Goal: Task Accomplishment & Management: Use online tool/utility

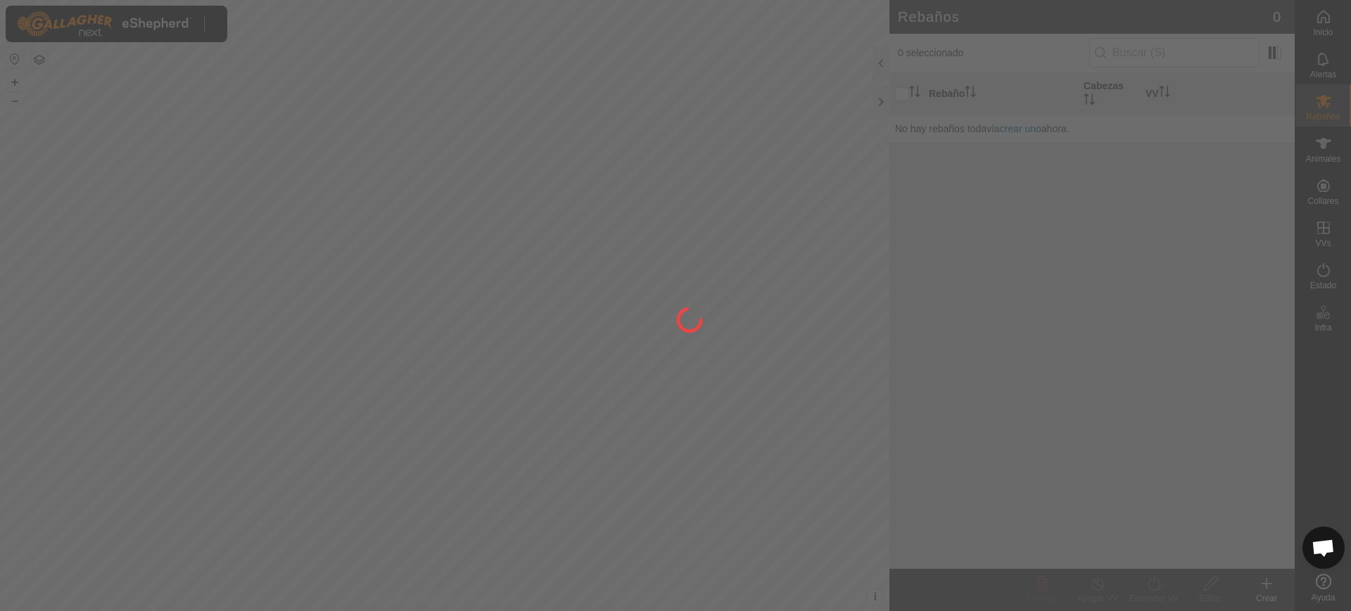
scroll to position [1095, 0]
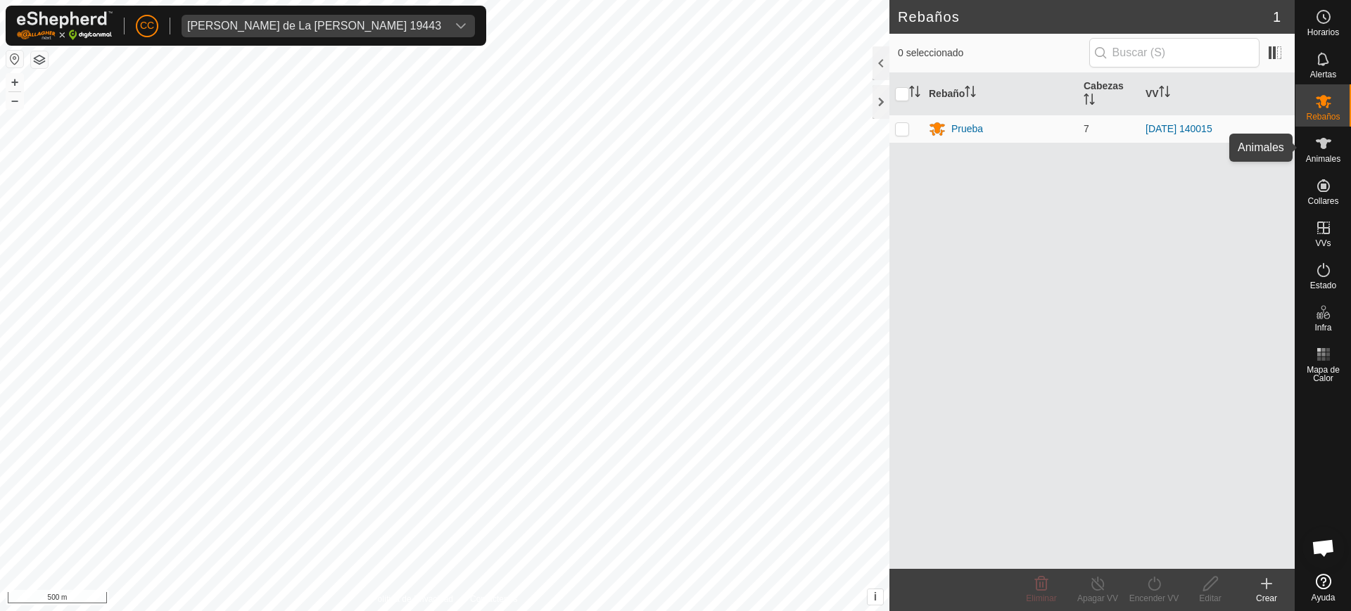
click at [1330, 157] on span "Animales" at bounding box center [1323, 159] width 34 height 8
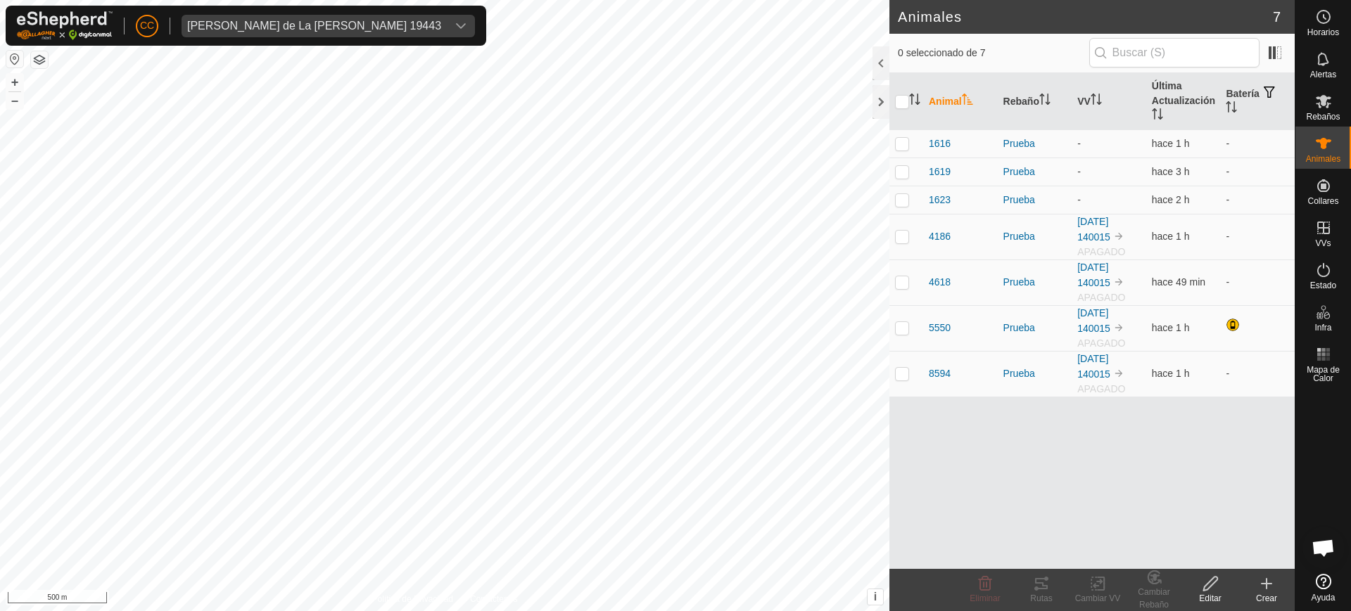
scroll to position [1095, 0]
click at [355, 16] on span "Jose Manuel Olivera de La Vega 19443" at bounding box center [314, 26] width 265 height 23
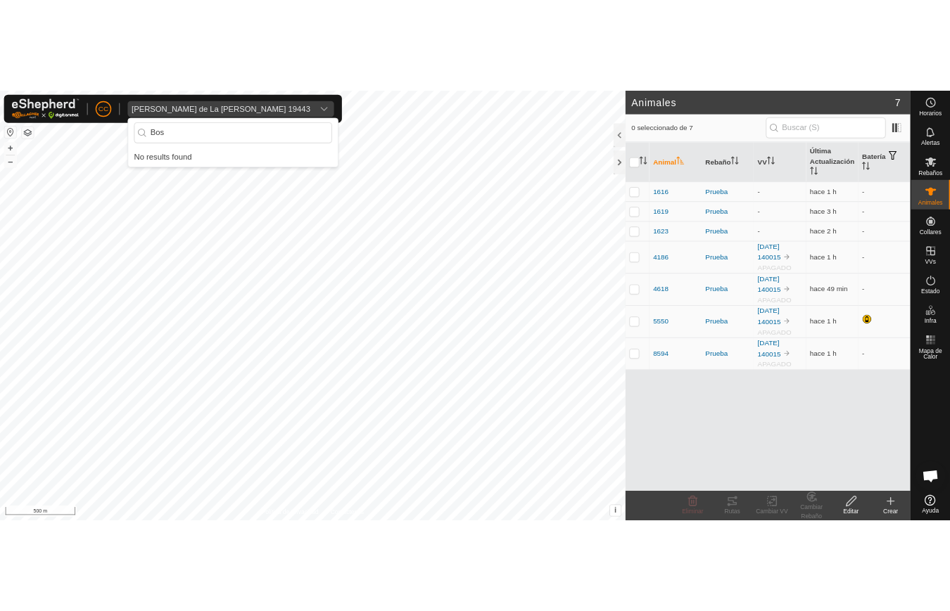
scroll to position [0, 0]
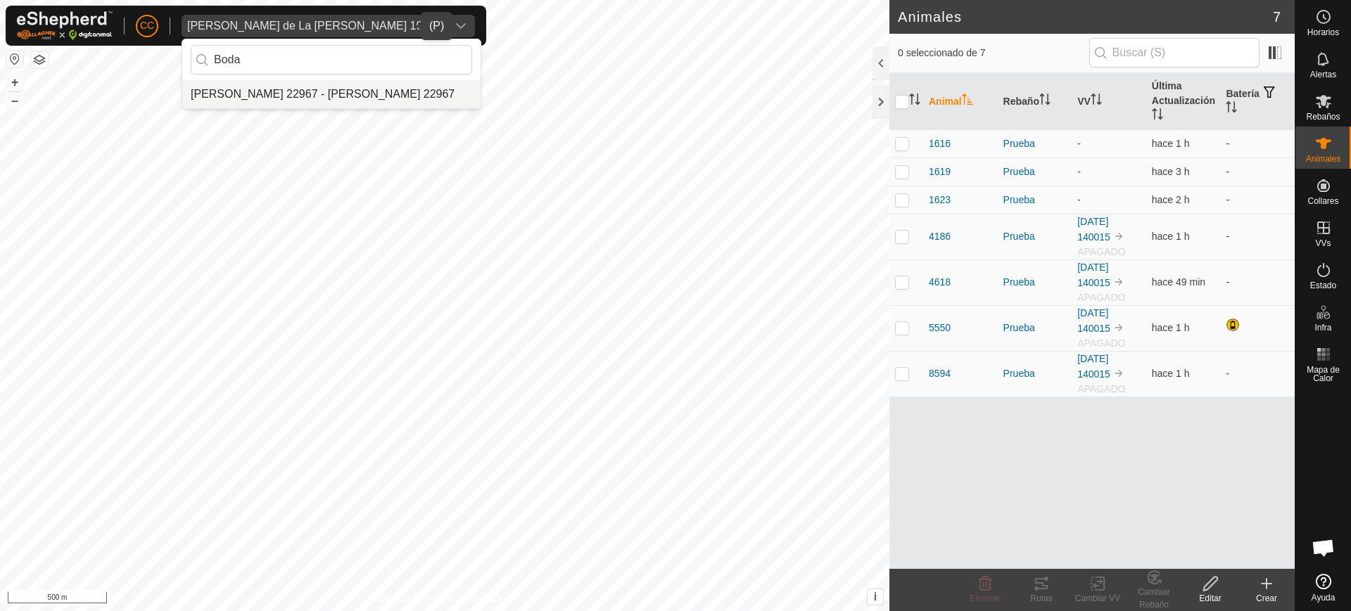
type input "Boda"
click at [298, 87] on li "[PERSON_NAME] 22967 - [PERSON_NAME] 22967" at bounding box center [331, 94] width 298 height 28
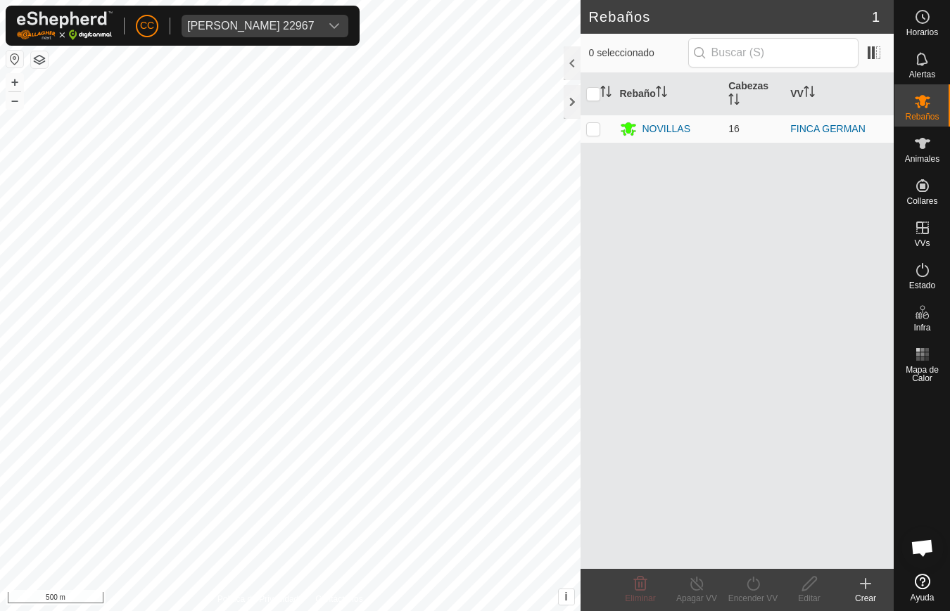
click at [241, 20] on div "Carlos Bodas Velasco 22967" at bounding box center [250, 25] width 127 height 11
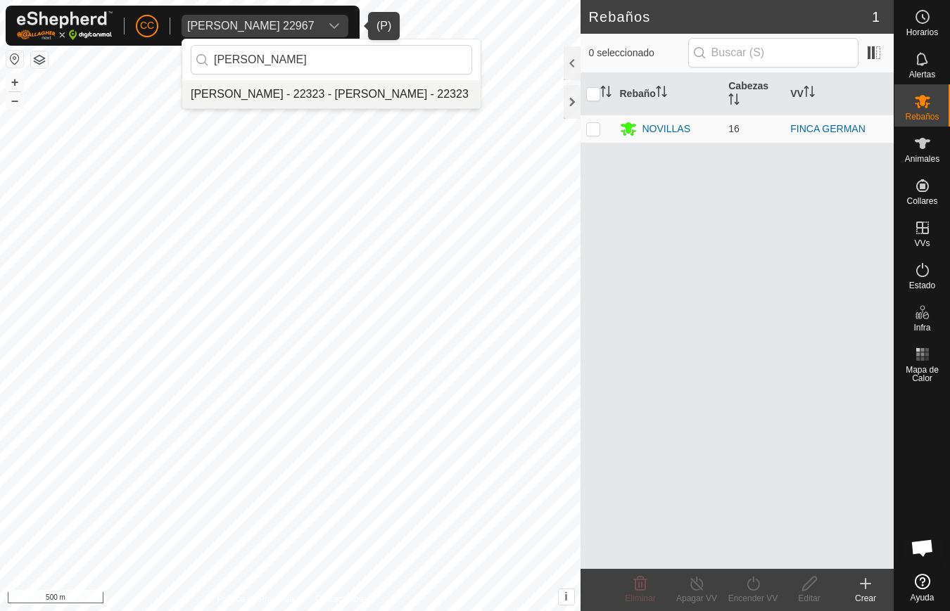
type input "cesar ma"
click at [281, 89] on li "Cesar Maria Aparicio Zahonero - 22323 - Cesar Maria Aparicio Zahonero - 22323" at bounding box center [331, 94] width 298 height 28
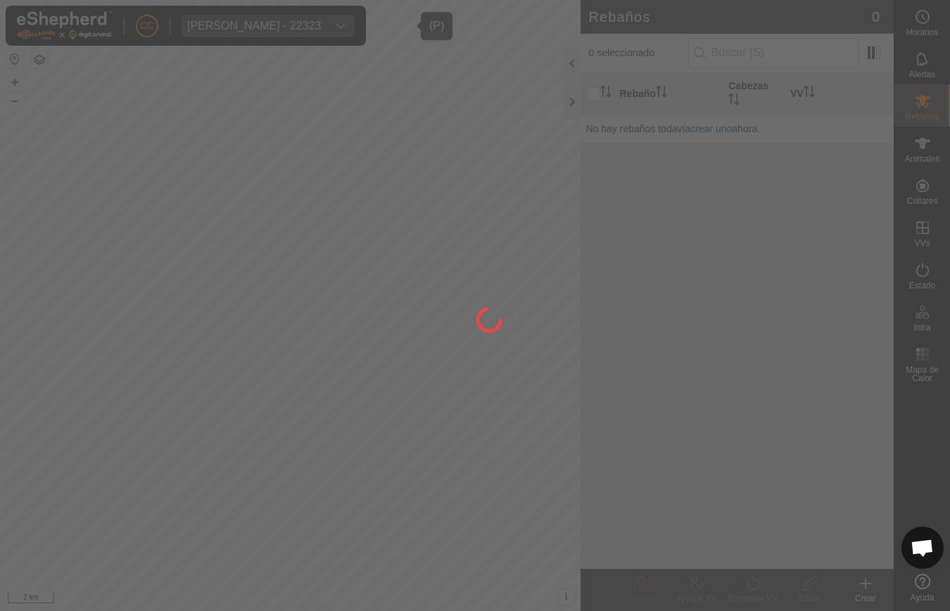
click at [918, 162] on div at bounding box center [475, 305] width 950 height 611
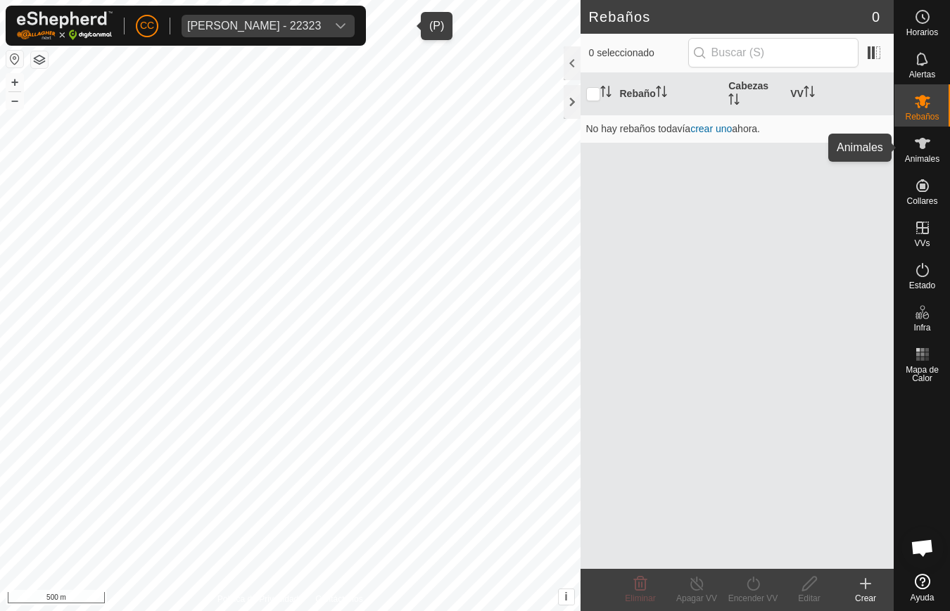
click at [920, 160] on span "Animales" at bounding box center [922, 159] width 34 height 8
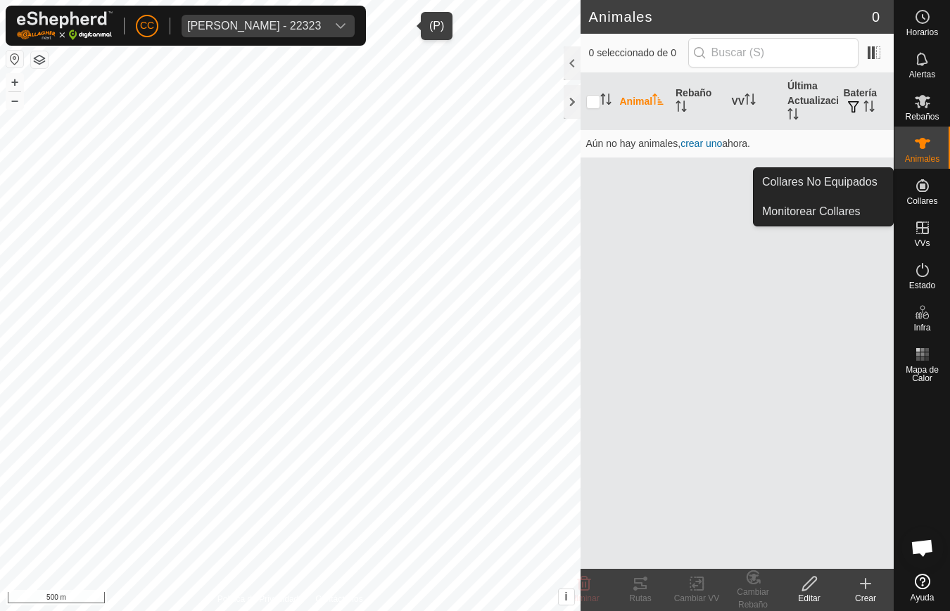
click at [911, 198] on span "Collares" at bounding box center [921, 201] width 31 height 8
click at [834, 170] on link "Collares No Equipados" at bounding box center [823, 182] width 139 height 28
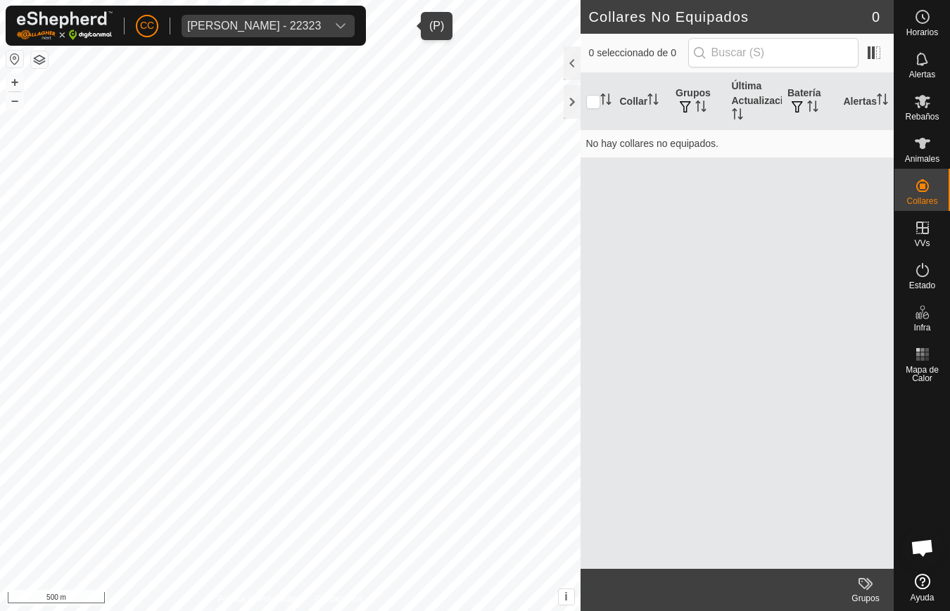
click at [289, 30] on div "Cesar Maria Aparicio Zahonero - 22323" at bounding box center [254, 25] width 134 height 11
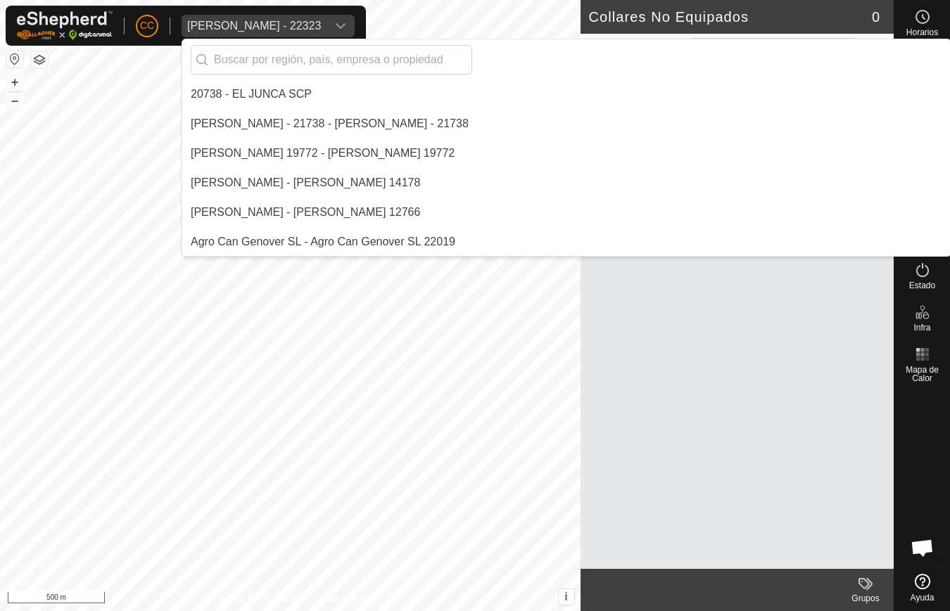
scroll to position [2482, 0]
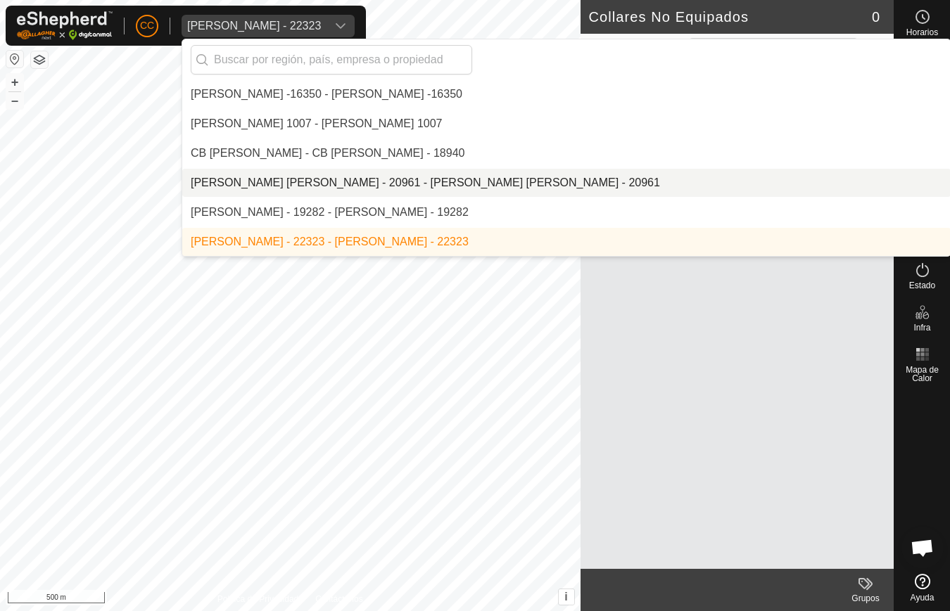
click at [721, 405] on div "Collar Grupos Última Actualización Batería Alertas No hay collares no equipados." at bounding box center [737, 321] width 314 height 496
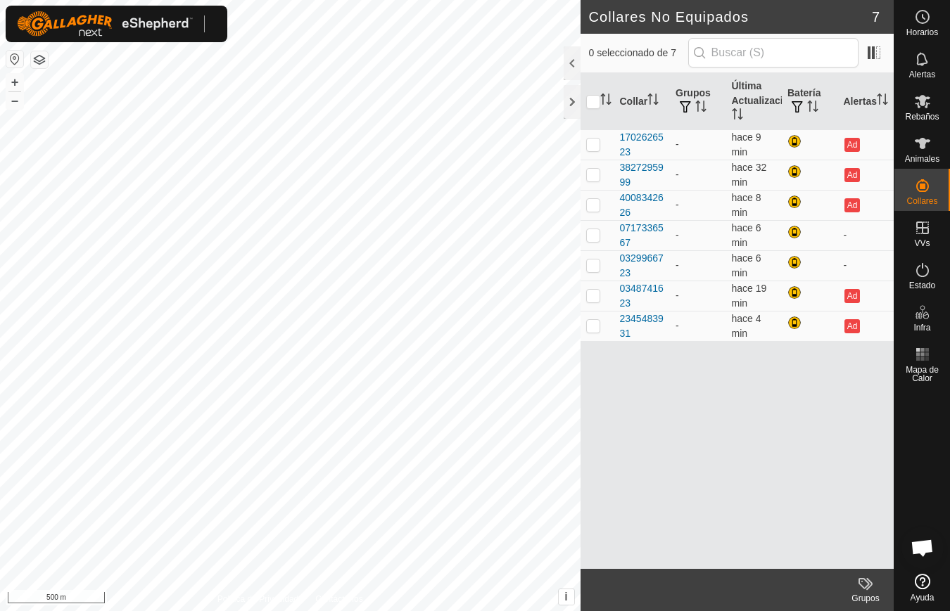
scroll to position [1095, 0]
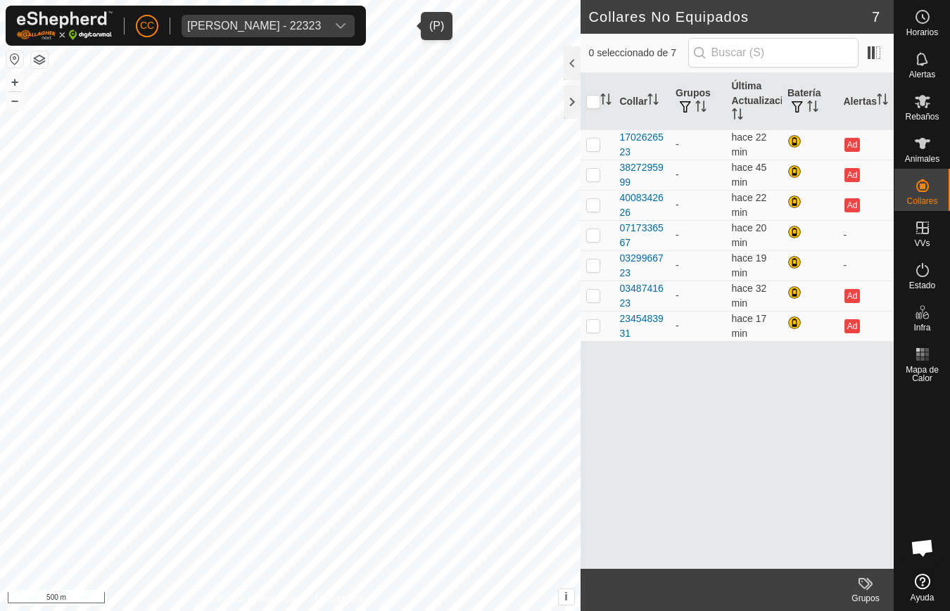
click at [321, 25] on div "[PERSON_NAME] - 22323" at bounding box center [254, 25] width 134 height 11
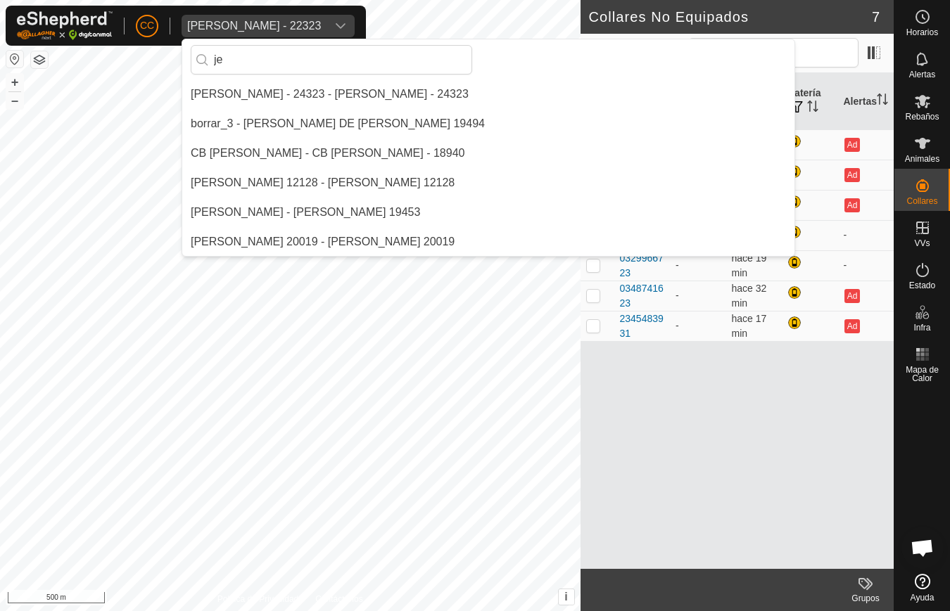
scroll to position [0, 0]
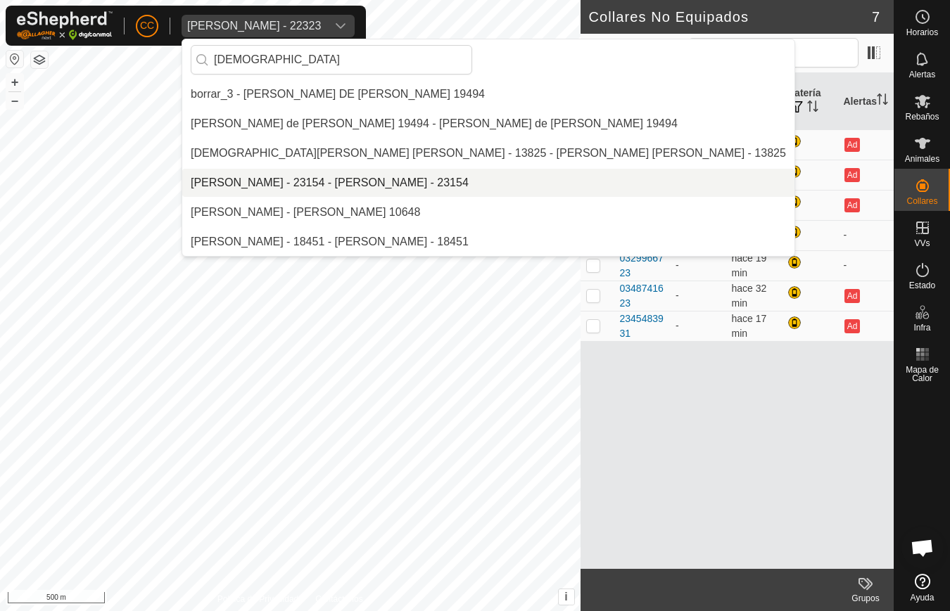
type input "[DEMOGRAPHIC_DATA]"
click at [390, 183] on li "Jesus Lorenzo Fernandez Fernandez - 23154 - Jesus Lorenzo Fernandez Fernandez -…" at bounding box center [488, 183] width 612 height 28
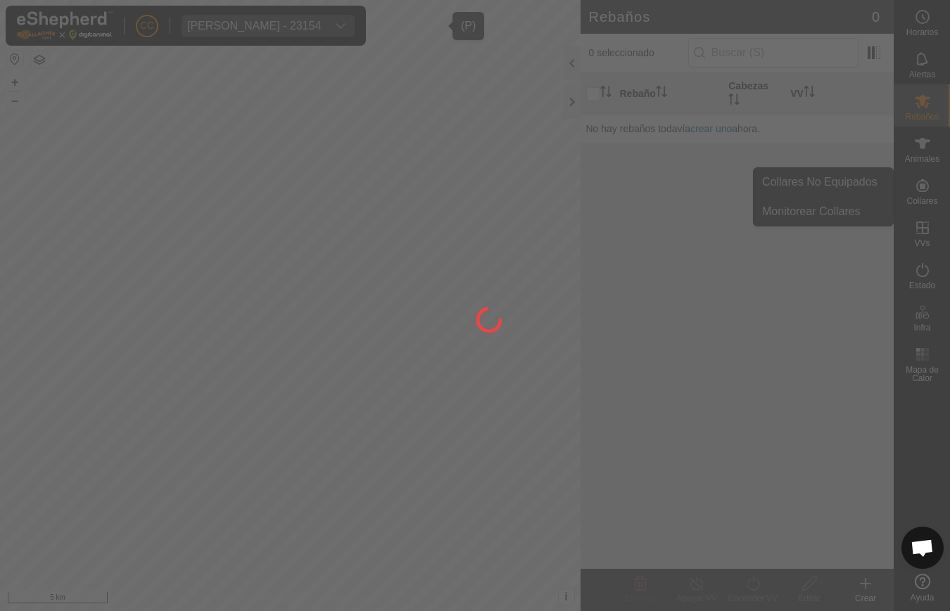
click at [917, 197] on div at bounding box center [475, 305] width 950 height 611
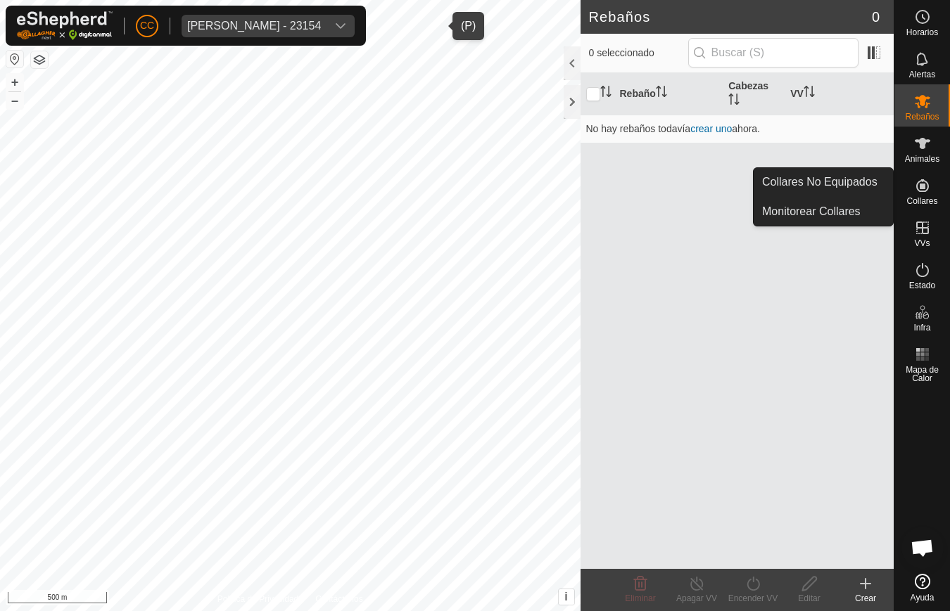
click at [925, 193] on icon at bounding box center [922, 185] width 17 height 17
click at [855, 177] on link "Collares No Equipados" at bounding box center [823, 182] width 139 height 28
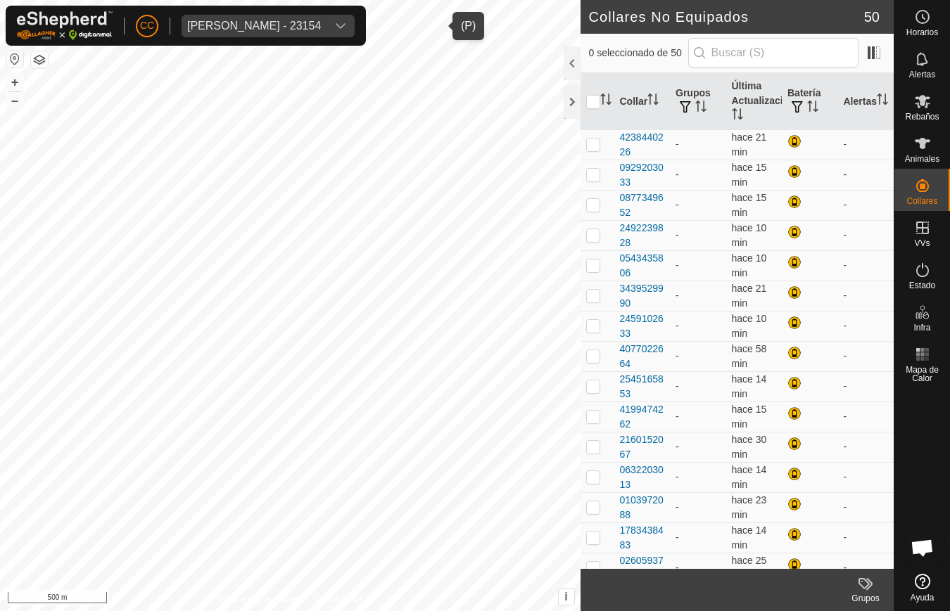
click at [235, 26] on div "Jesus Lorenzo Fernandez Fernandez - 23154" at bounding box center [254, 25] width 134 height 11
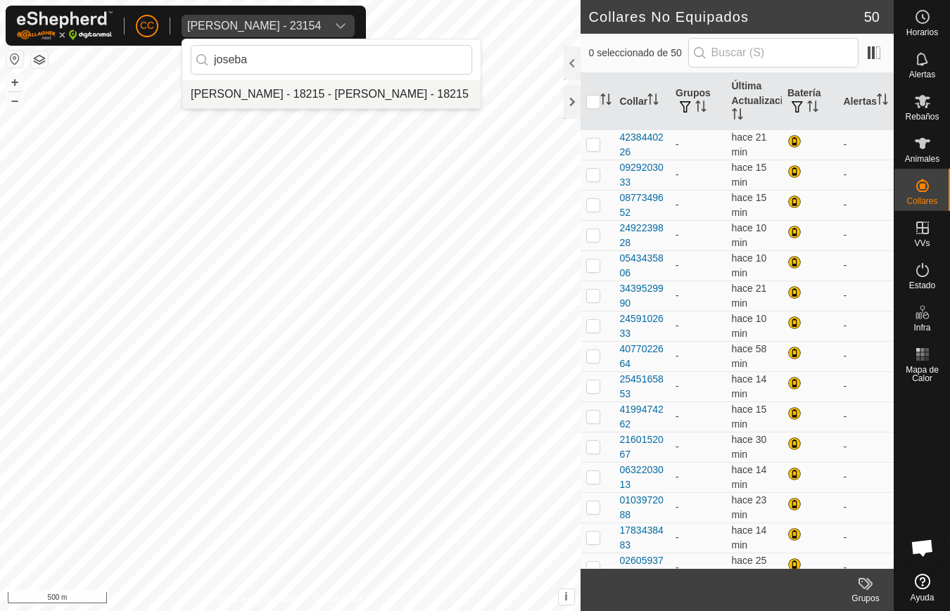
type input "joseba"
click at [231, 100] on li "Joseba Tellechea Arraztoa - 18215 - Joseba Tellechea Arraztoa - 18215" at bounding box center [331, 94] width 298 height 28
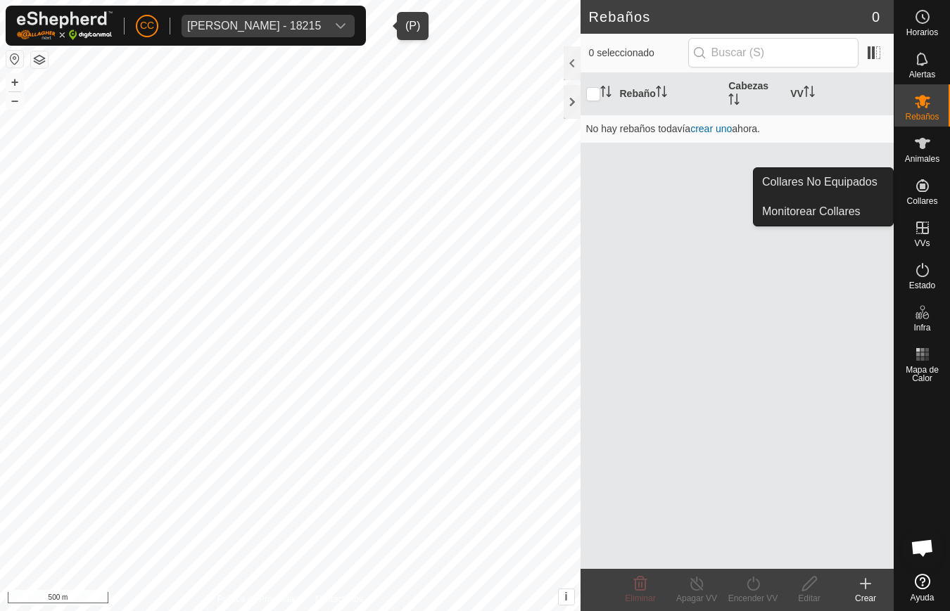
click at [929, 198] on span "Collares" at bounding box center [921, 201] width 31 height 8
click at [865, 188] on link "Collares No Equipados" at bounding box center [823, 182] width 139 height 28
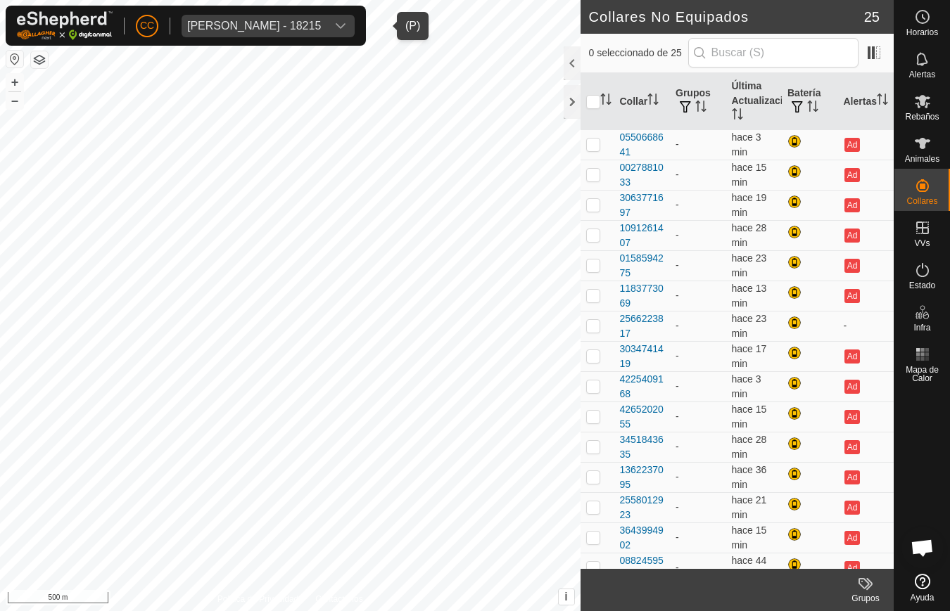
click at [244, 28] on div "Joseba Tellechea Arraztoa - 18215" at bounding box center [254, 25] width 134 height 11
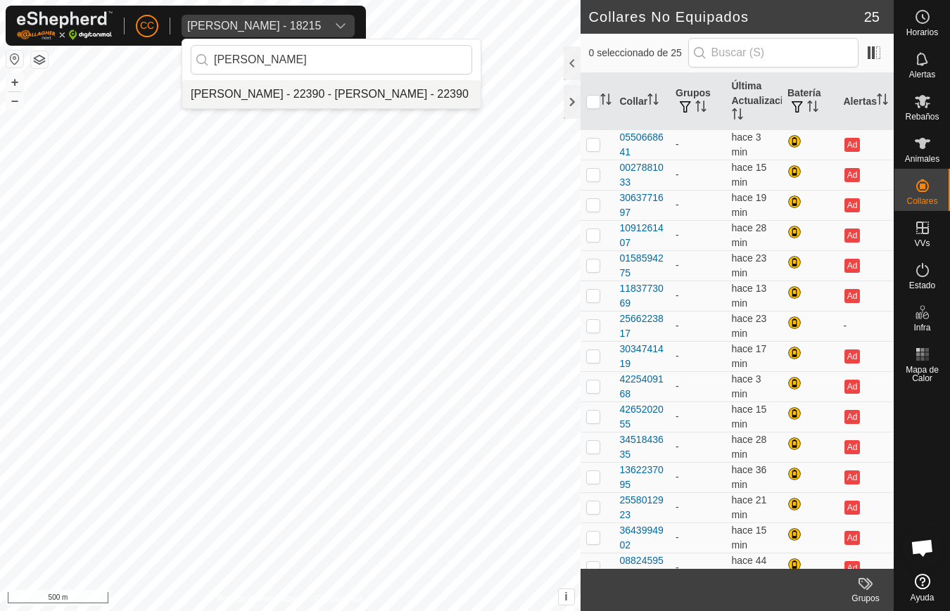
type input "jose ra"
click at [243, 94] on li "Jose Ramon Tejedor Montero - 22390 - Jose Ramon Tejedor Montero - 22390" at bounding box center [331, 94] width 298 height 28
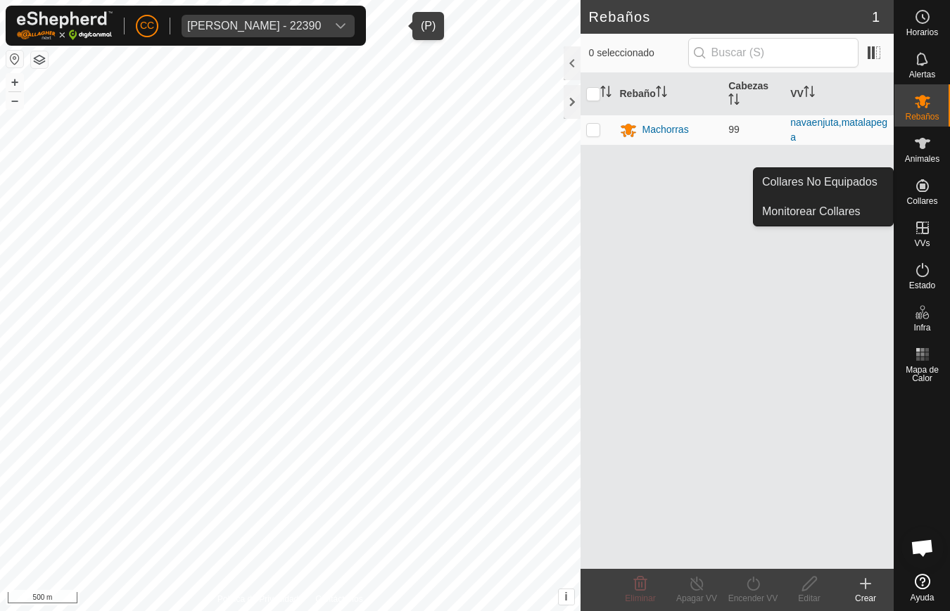
click at [929, 191] on icon at bounding box center [922, 185] width 17 height 17
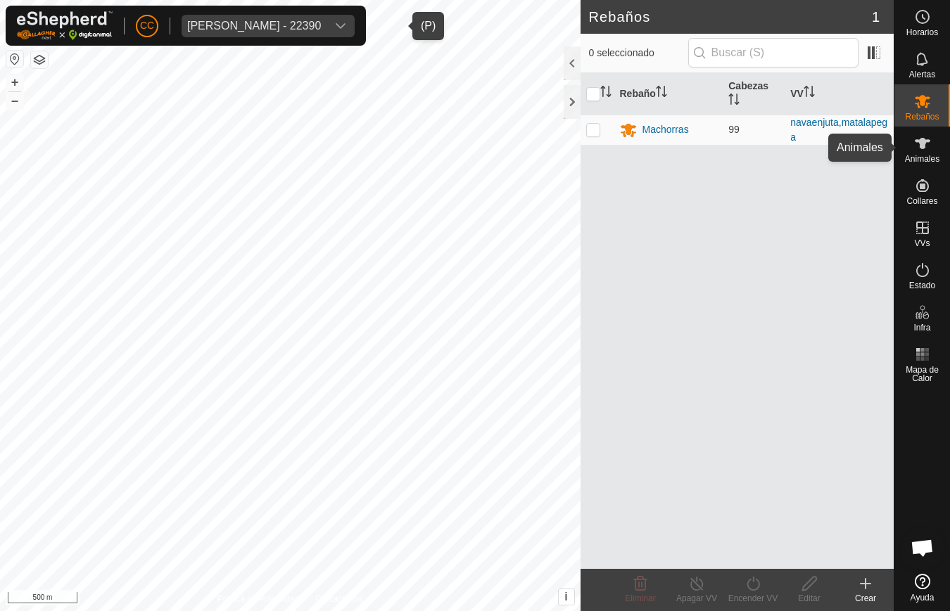
click at [926, 152] on es-animals-svg-icon at bounding box center [922, 143] width 25 height 23
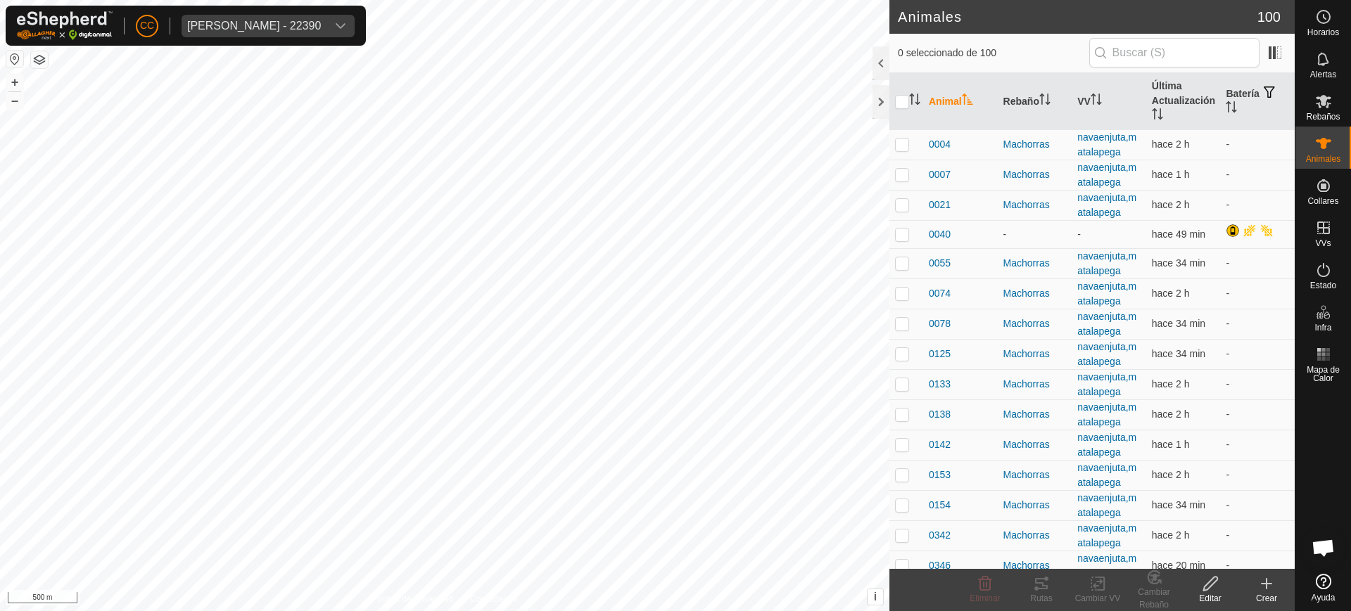
click at [949, 590] on link "Ayuda" at bounding box center [1323, 587] width 56 height 39
click at [235, 23] on div "Jose Ramon Tejedor Montero - 22390" at bounding box center [254, 25] width 134 height 11
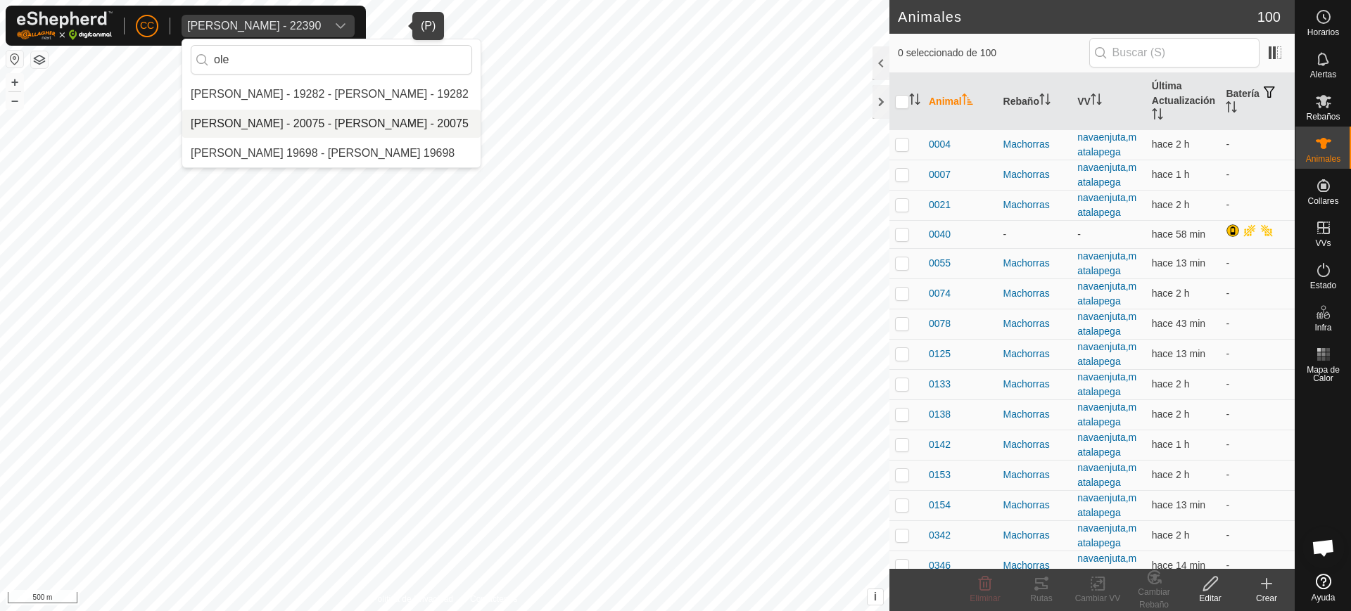
type input "ole"
click at [265, 120] on li "Olegario Arranz Rodrigo - 20075 - Olegario Arranz Rodrigo - 20075" at bounding box center [331, 124] width 298 height 28
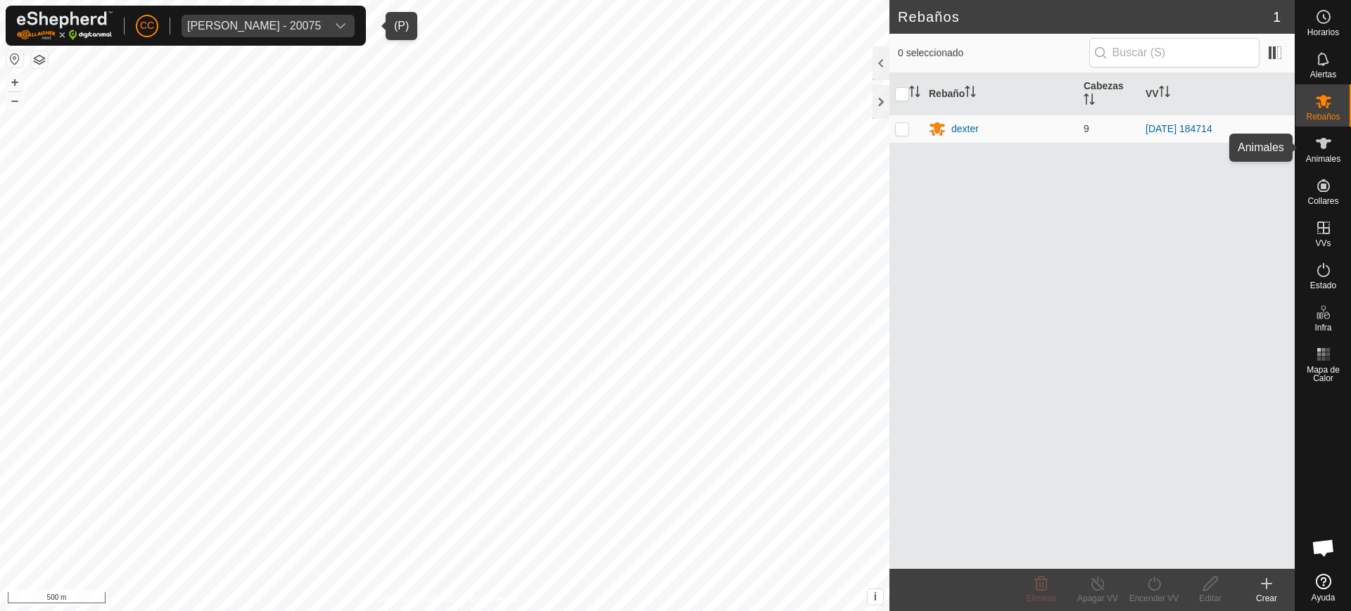
click at [949, 141] on icon at bounding box center [1323, 143] width 15 height 11
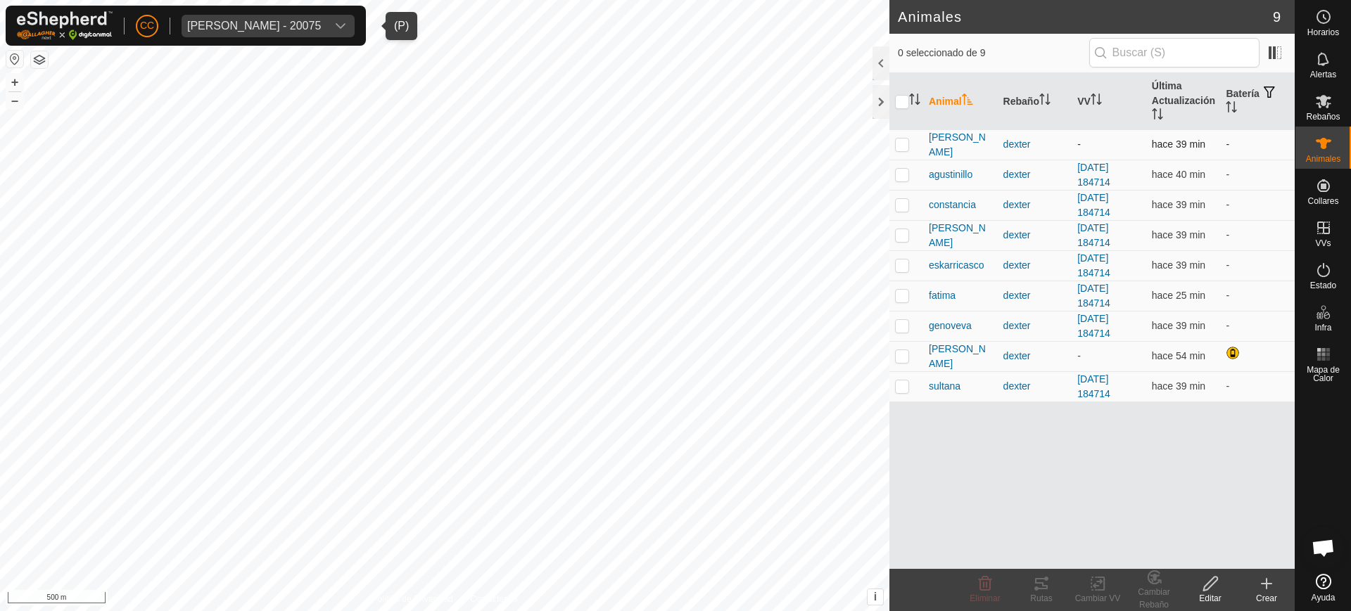
click at [903, 148] on p-checkbox at bounding box center [902, 144] width 14 height 11
checkbox input "true"
click at [896, 356] on p-checkbox at bounding box center [902, 355] width 14 height 11
checkbox input "true"
click at [949, 590] on rect at bounding box center [1097, 584] width 13 height 13
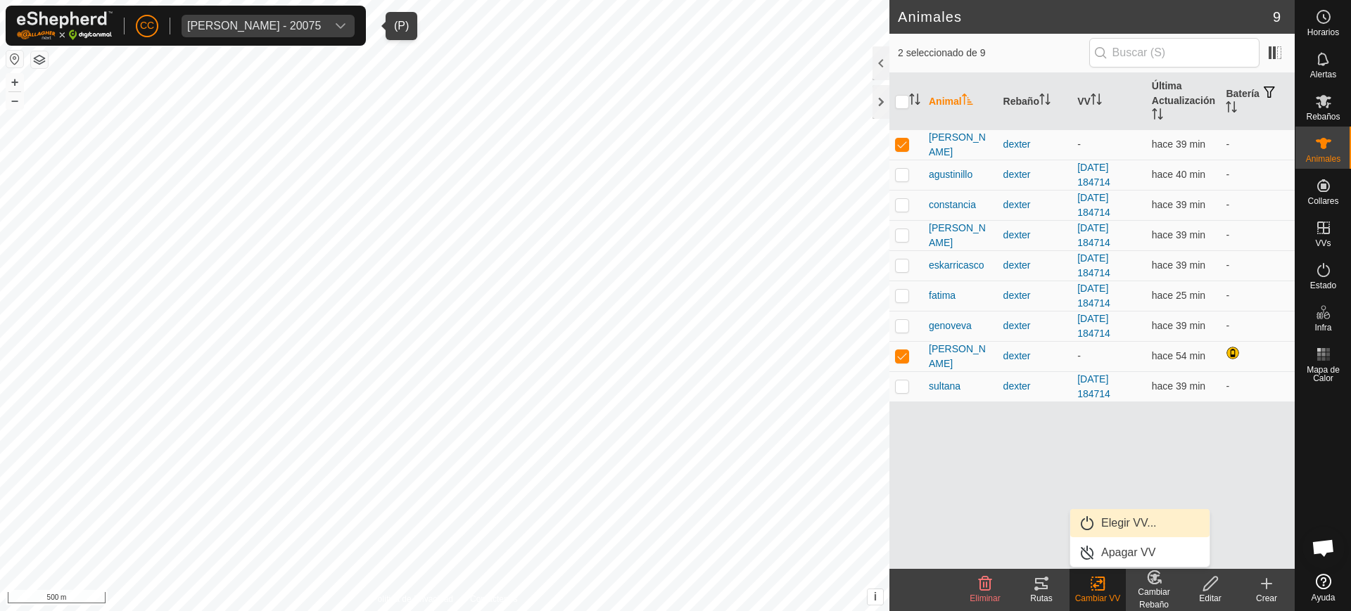
click at [949, 529] on link "Elegir VV..." at bounding box center [1139, 523] width 139 height 28
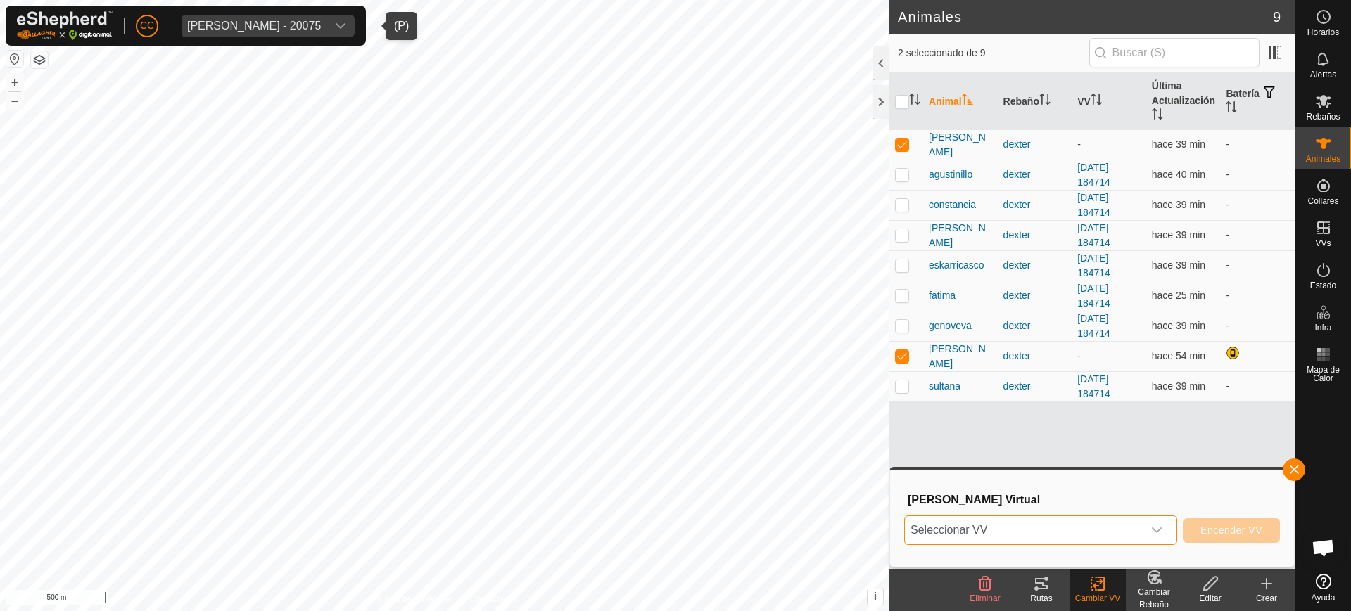
click at [949, 532] on span "Seleccionar VV" at bounding box center [1024, 530] width 238 height 28
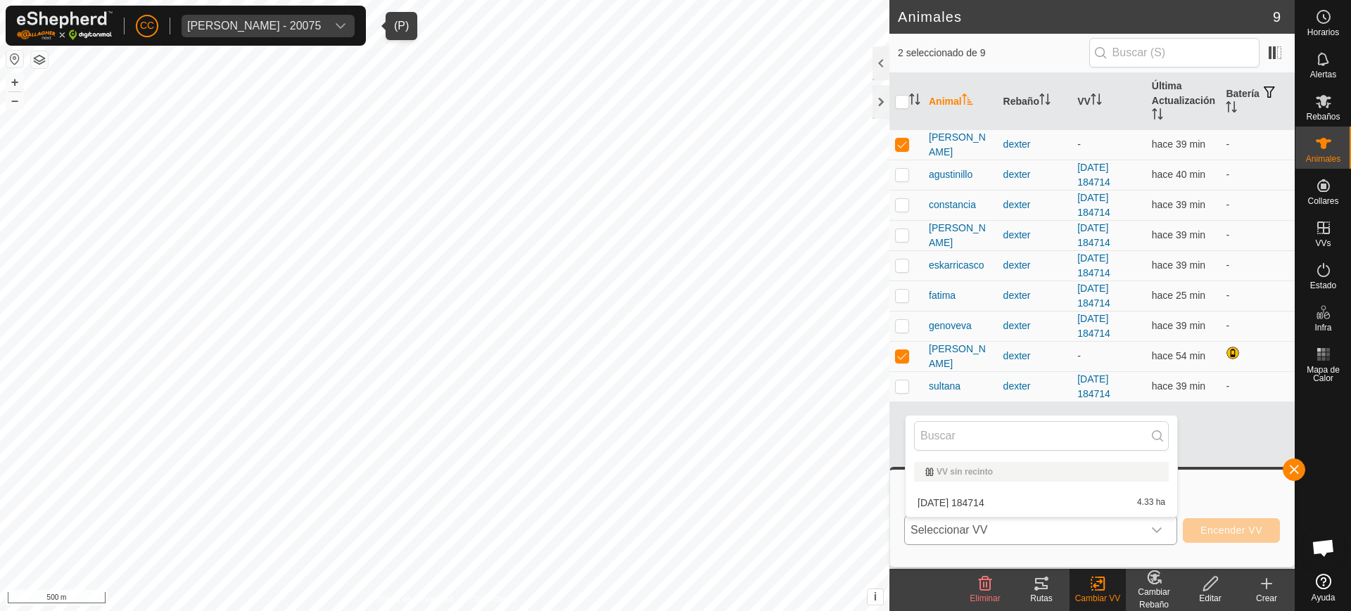
click at [949, 493] on li "2025-09-25 184714 4.33 ha" at bounding box center [1041, 503] width 272 height 28
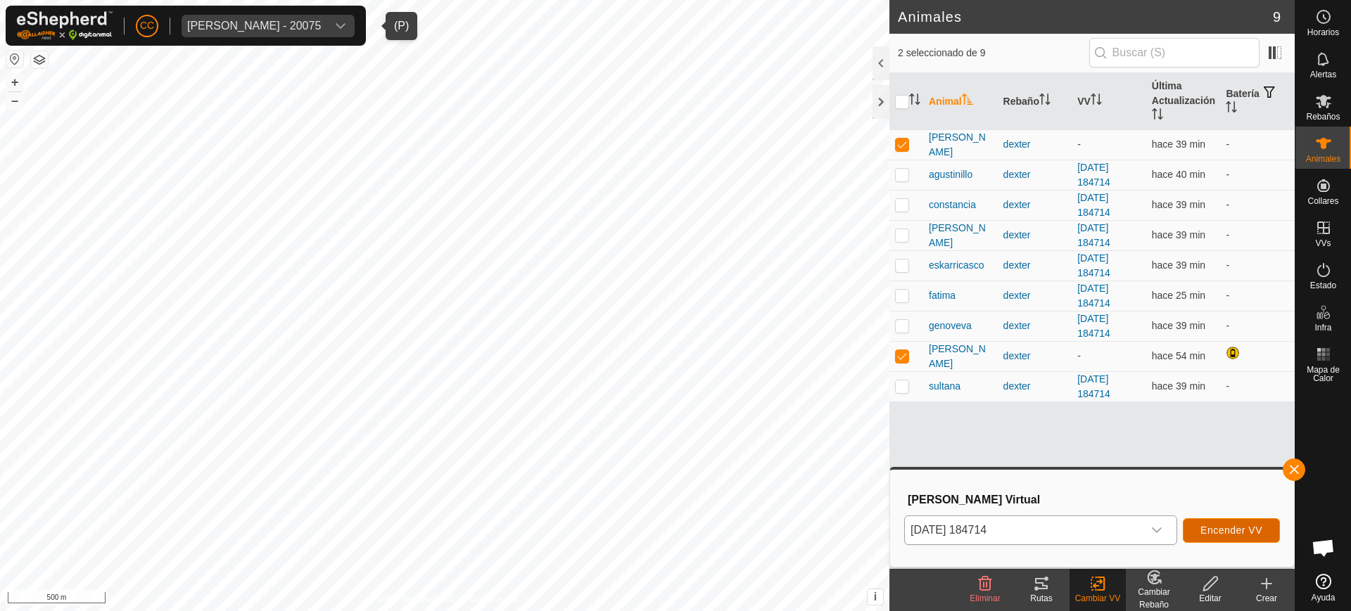
click at [949, 530] on button "Encender VV" at bounding box center [1231, 531] width 97 height 25
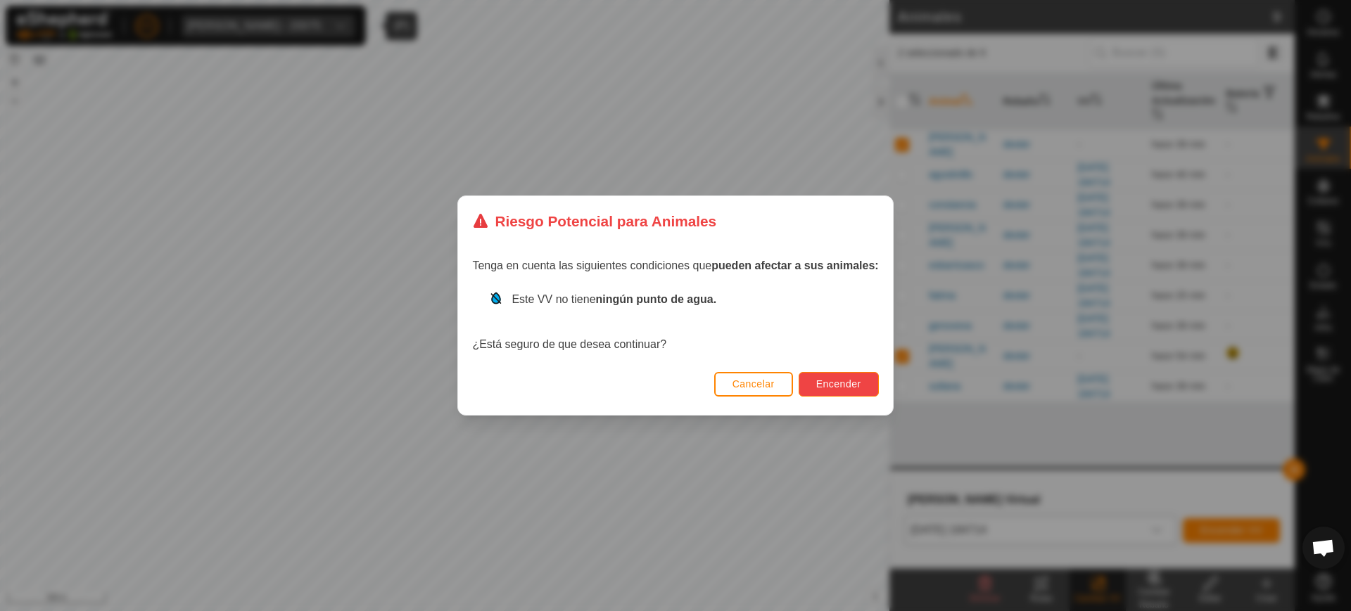
click at [818, 381] on span "Encender" at bounding box center [838, 384] width 45 height 11
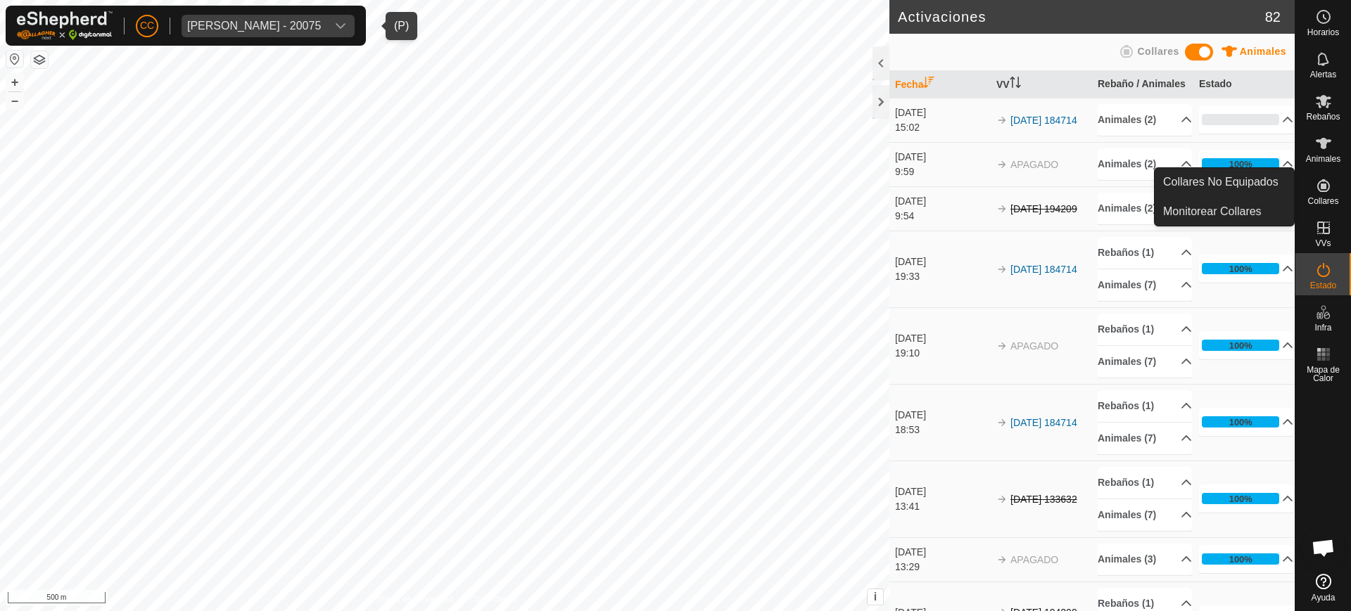
click at [949, 184] on es-neckbands-svg-icon at bounding box center [1323, 185] width 25 height 23
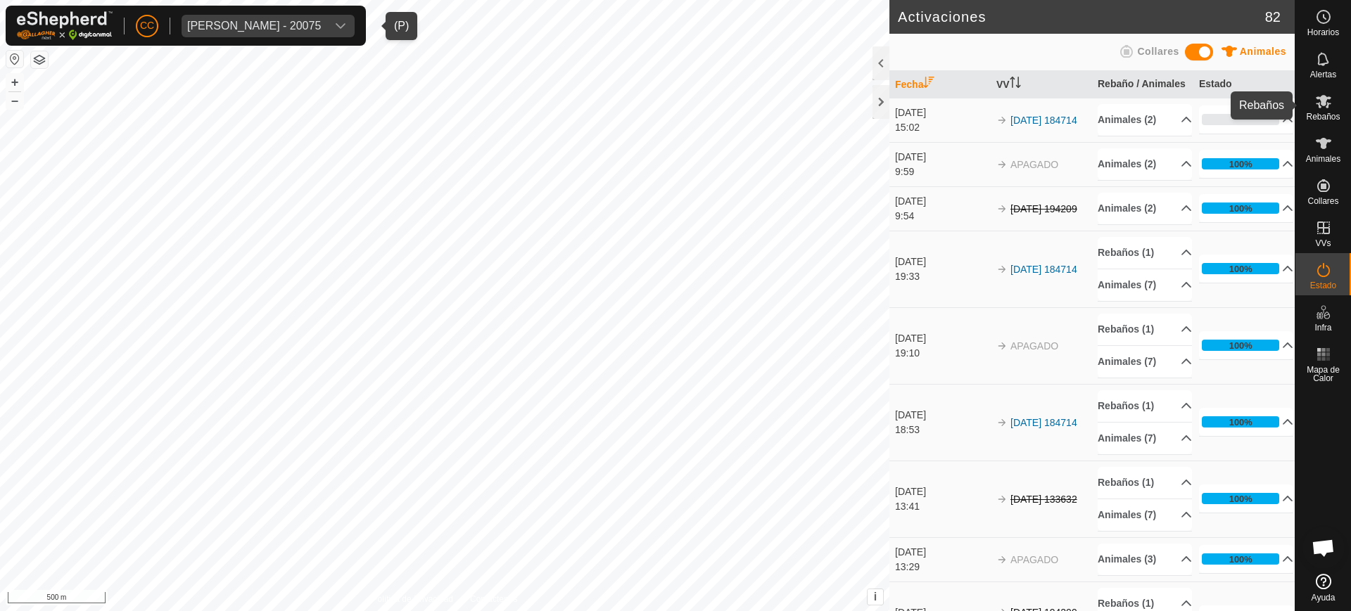
click at [949, 116] on span "Rebaños" at bounding box center [1323, 117] width 34 height 8
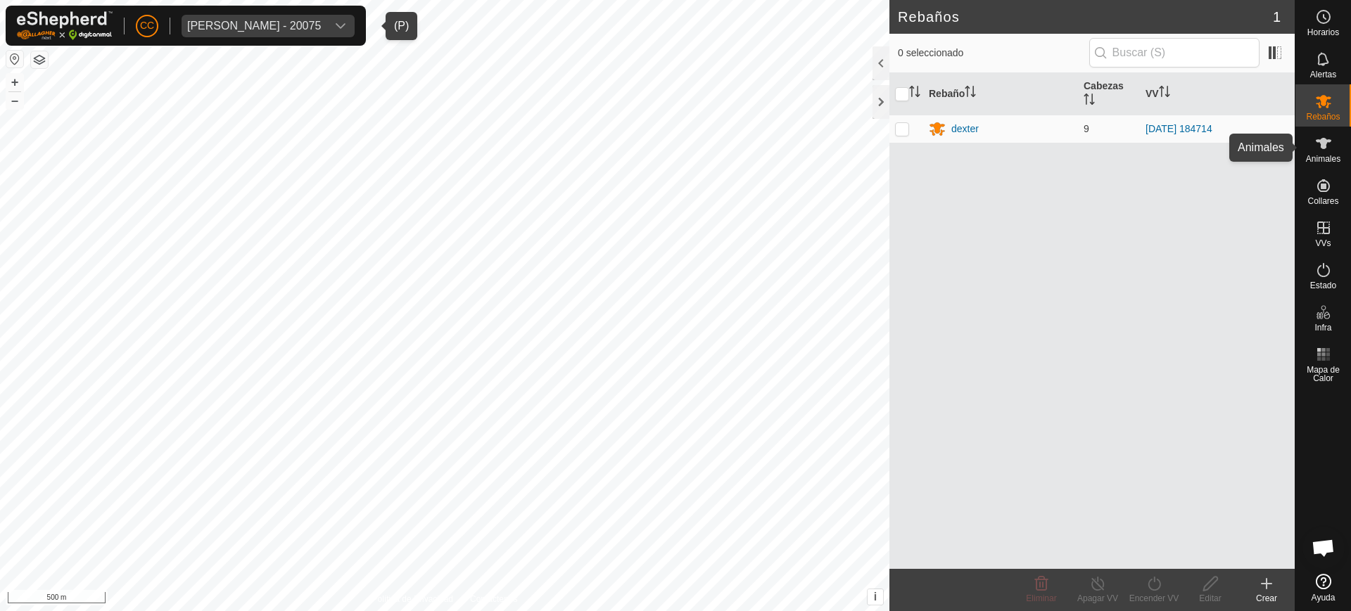
click at [949, 155] on span "Animales" at bounding box center [1323, 159] width 34 height 8
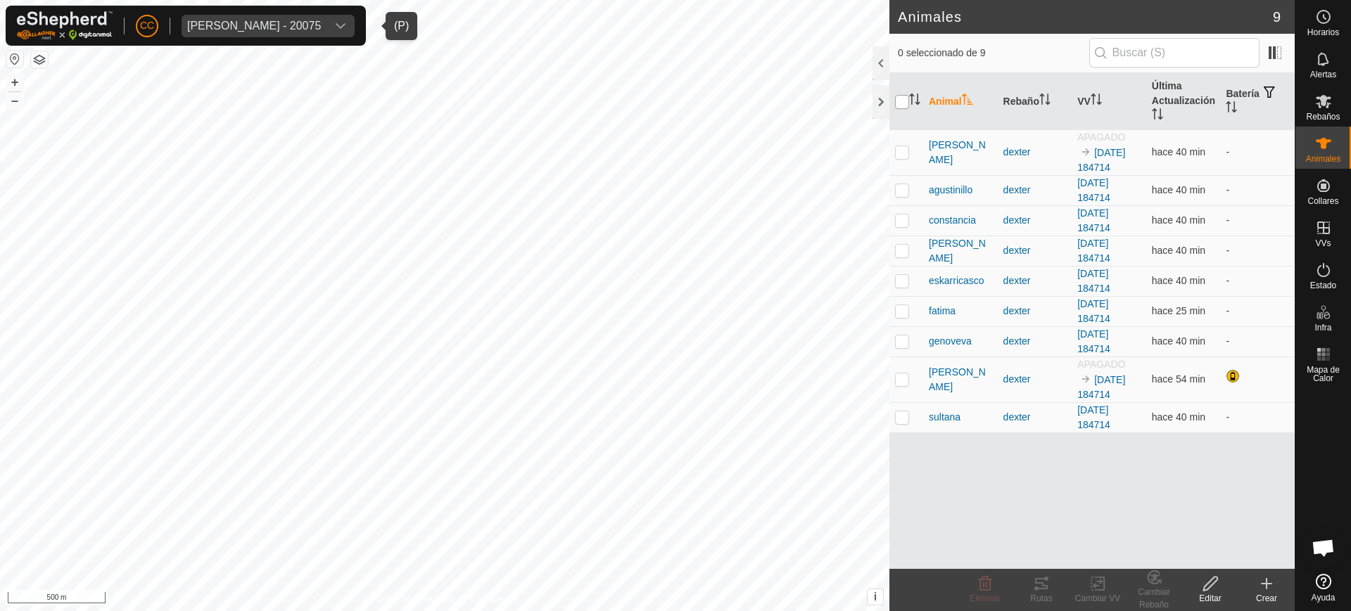
click at [897, 101] on input "checkbox" at bounding box center [902, 102] width 14 height 14
checkbox input "true"
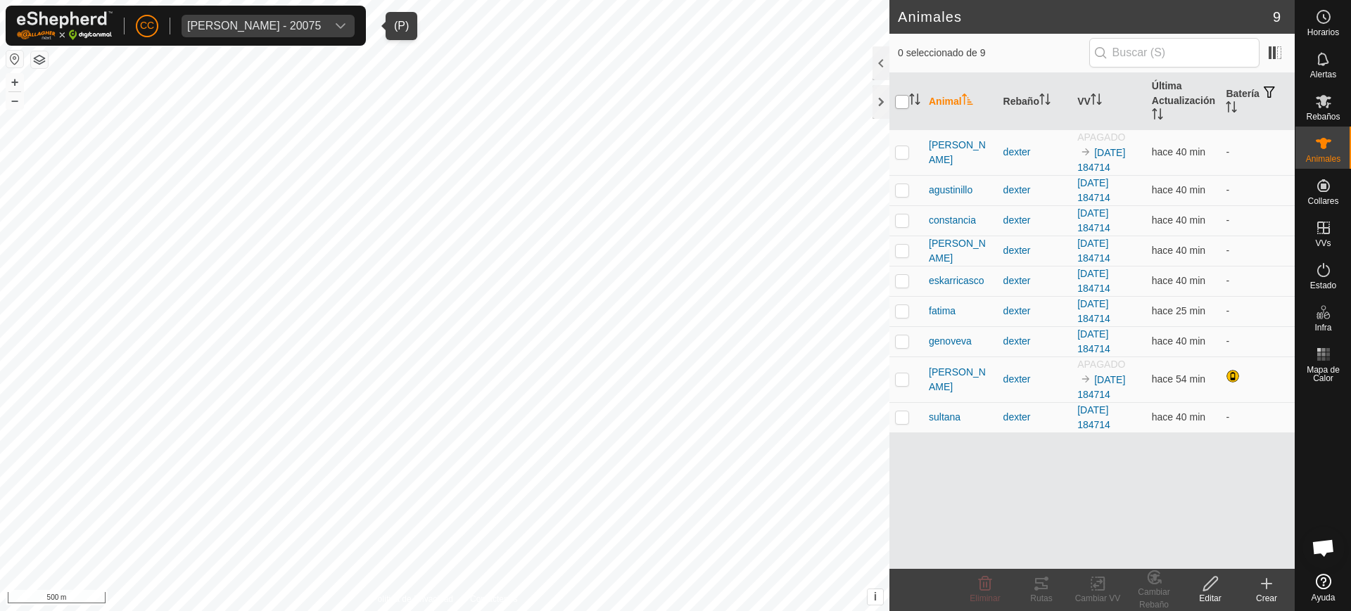
checkbox input "true"
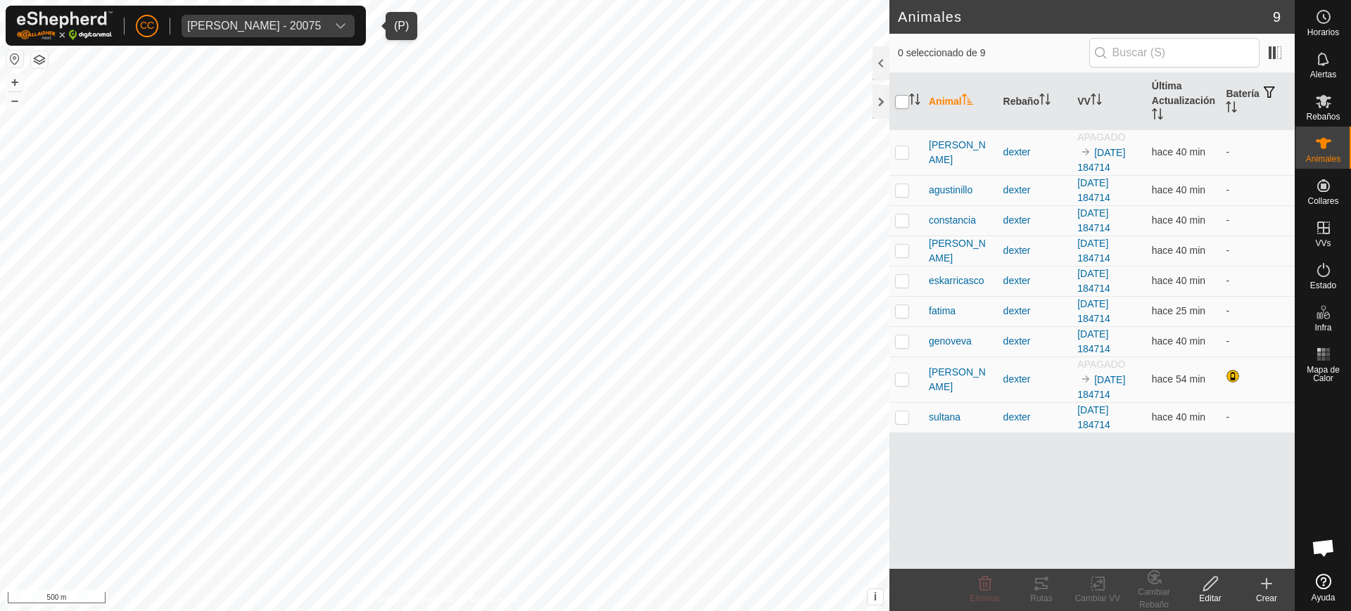
checkbox input "true"
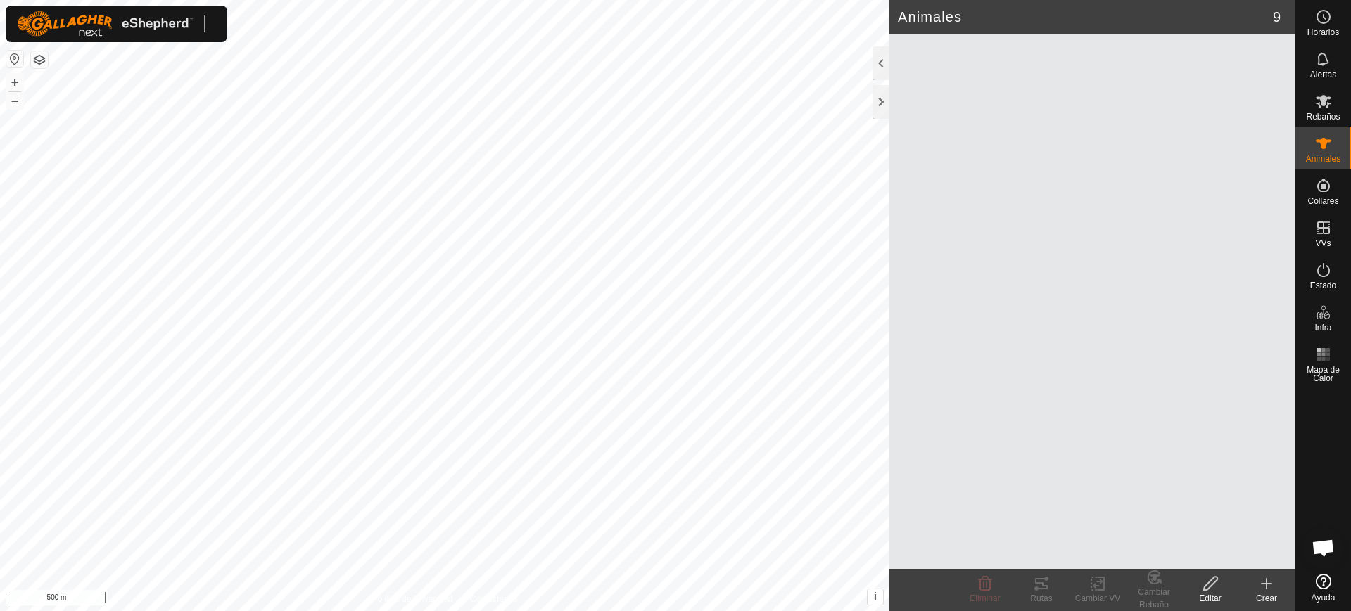
scroll to position [1095, 0]
